Goal: Navigation & Orientation: Understand site structure

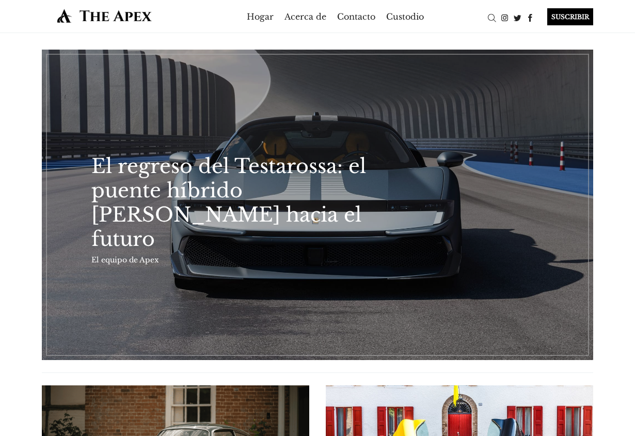
click at [130, 12] on img at bounding box center [104, 15] width 125 height 15
click at [129, 13] on img at bounding box center [104, 15] width 125 height 15
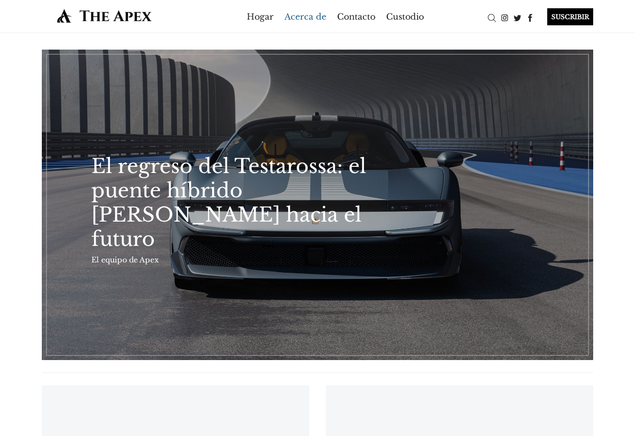
click at [301, 18] on font "Acerca de" at bounding box center [305, 16] width 42 height 10
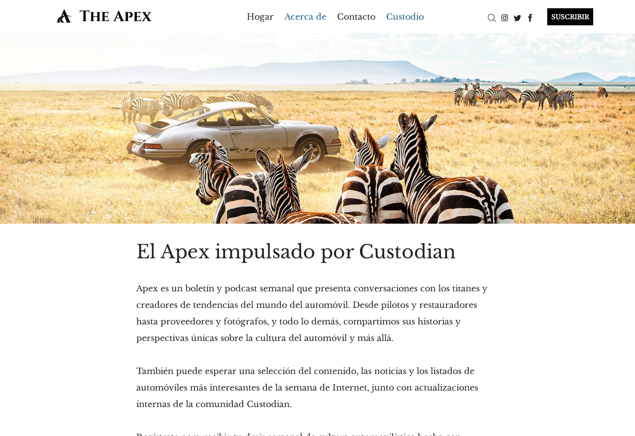
click at [410, 16] on font "Custodio" at bounding box center [405, 16] width 38 height 10
click at [317, 12] on font "Acerca de" at bounding box center [305, 16] width 42 height 10
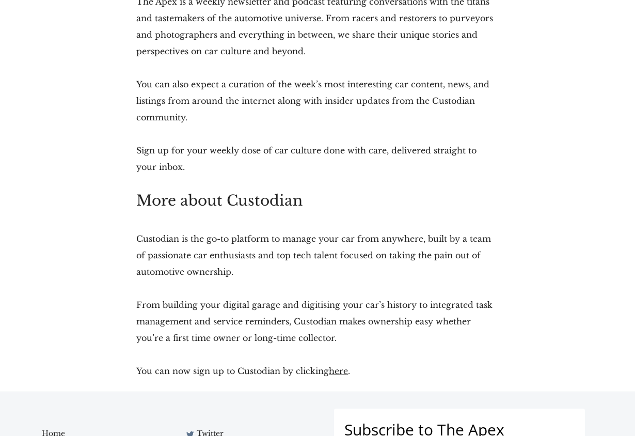
scroll to position [387, 0]
